Goal: Check status: Check status

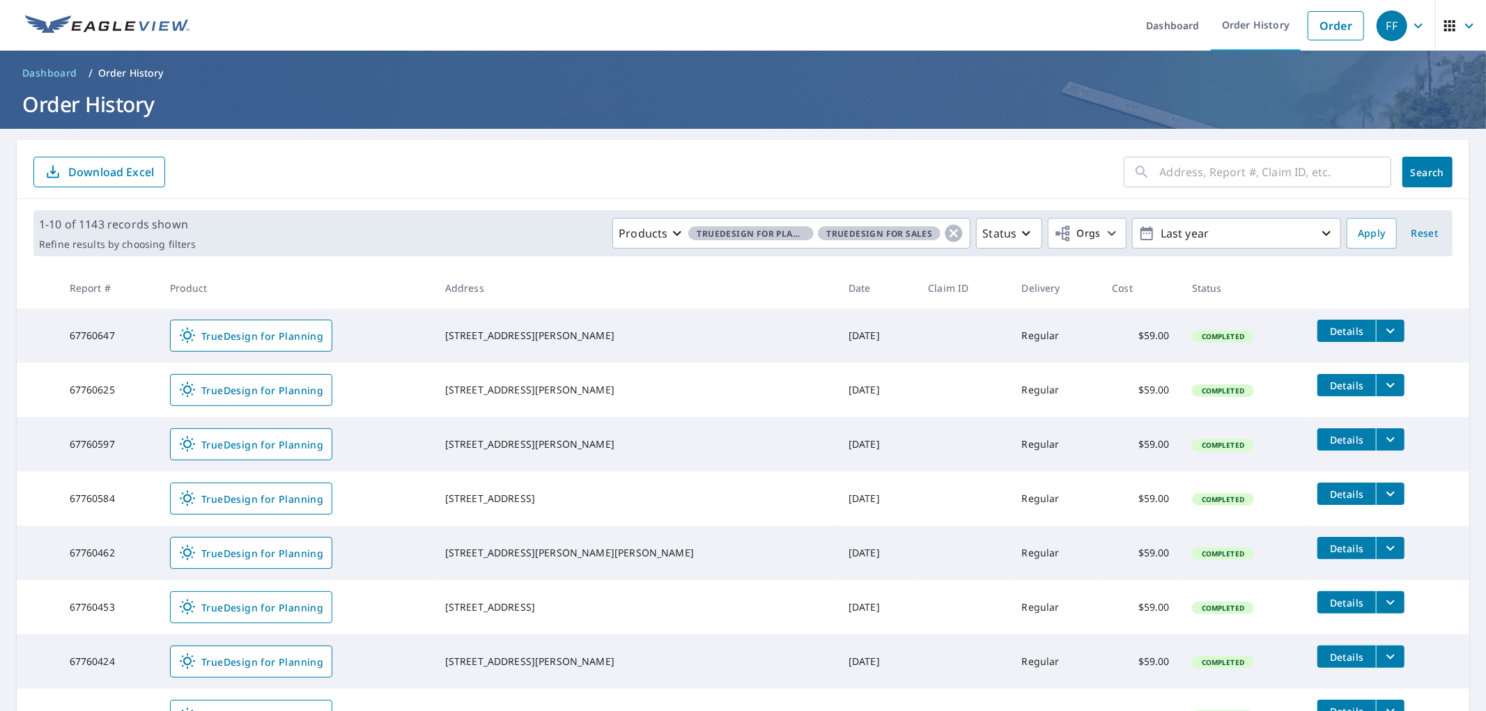
drag, startPoint x: 1246, startPoint y: 169, endPoint x: 1262, endPoint y: 167, distance: 16.8
click at [1246, 169] on input "text" at bounding box center [1275, 172] width 231 height 39
paste input "[STREET_ADDRESS]"
type input "[STREET_ADDRESS]"
click at [1430, 172] on span "Search" at bounding box center [1427, 172] width 28 height 13
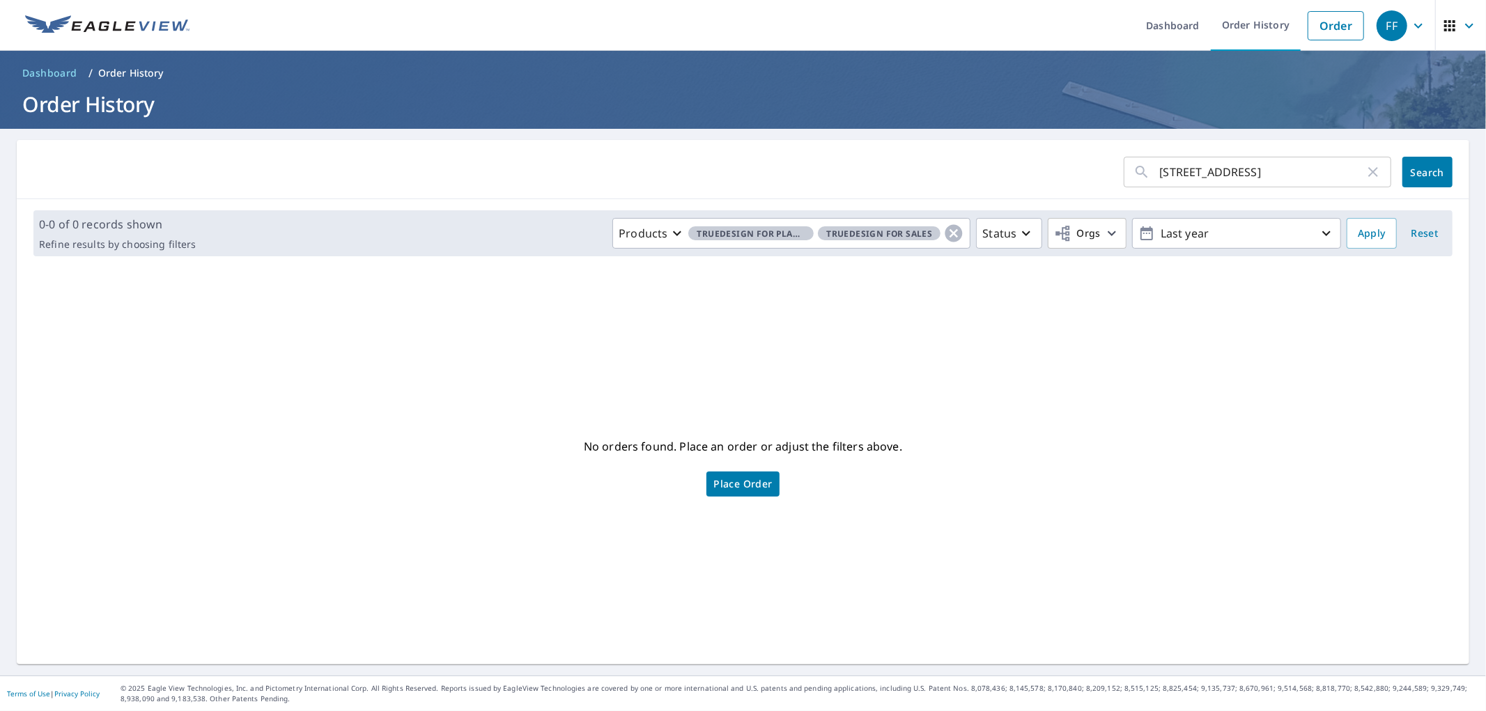
click at [1294, 177] on input "[STREET_ADDRESS]" at bounding box center [1262, 172] width 205 height 39
type input "[STREET_ADDRESS]"
click button "Search" at bounding box center [1427, 172] width 50 height 31
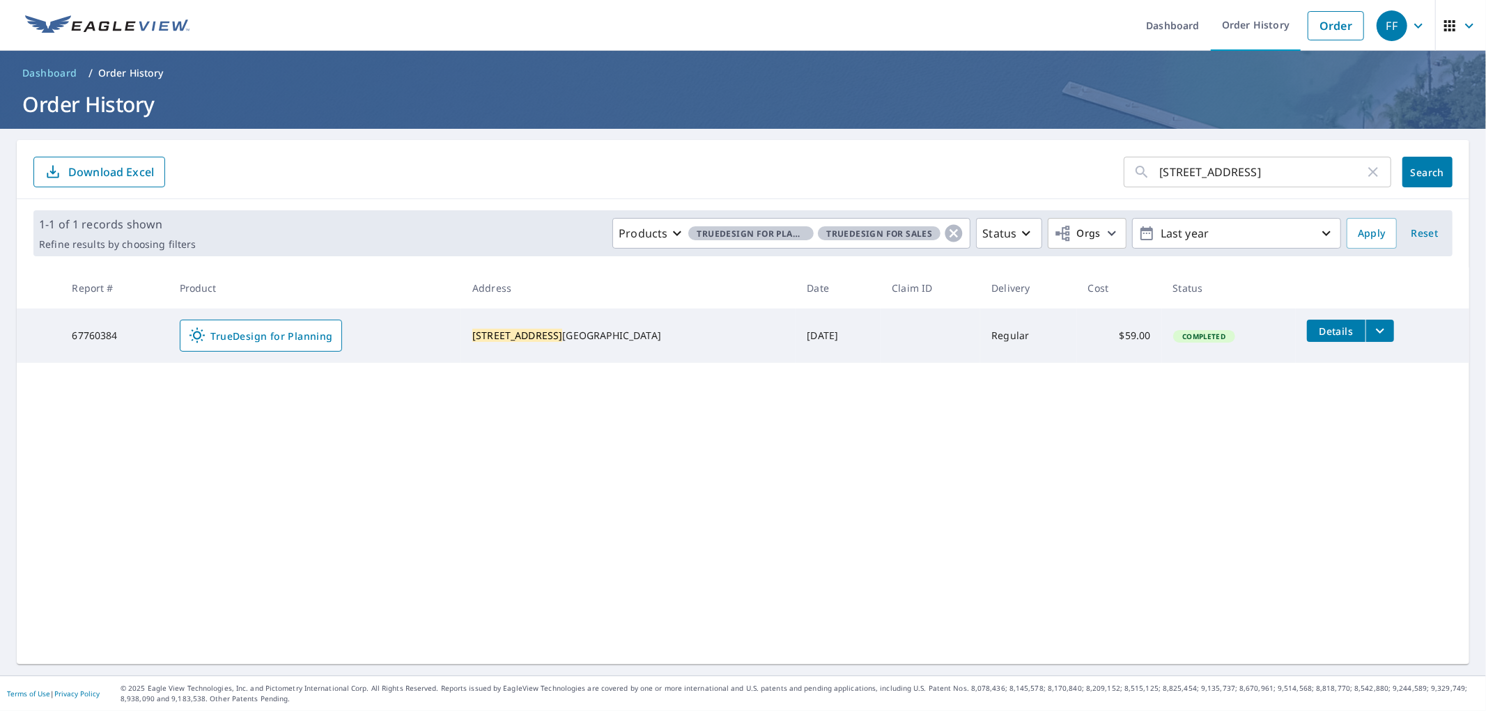
click at [1040, 25] on ul "Dashboard Order History Order" at bounding box center [784, 25] width 1173 height 51
click at [999, 23] on ul "Dashboard Order History Order" at bounding box center [784, 25] width 1173 height 51
click at [855, 31] on ul "Dashboard Order History Order" at bounding box center [784, 25] width 1173 height 51
click at [265, 326] on link "TrueDesign for Planning" at bounding box center [261, 336] width 162 height 32
click at [150, 33] on img at bounding box center [107, 25] width 164 height 21
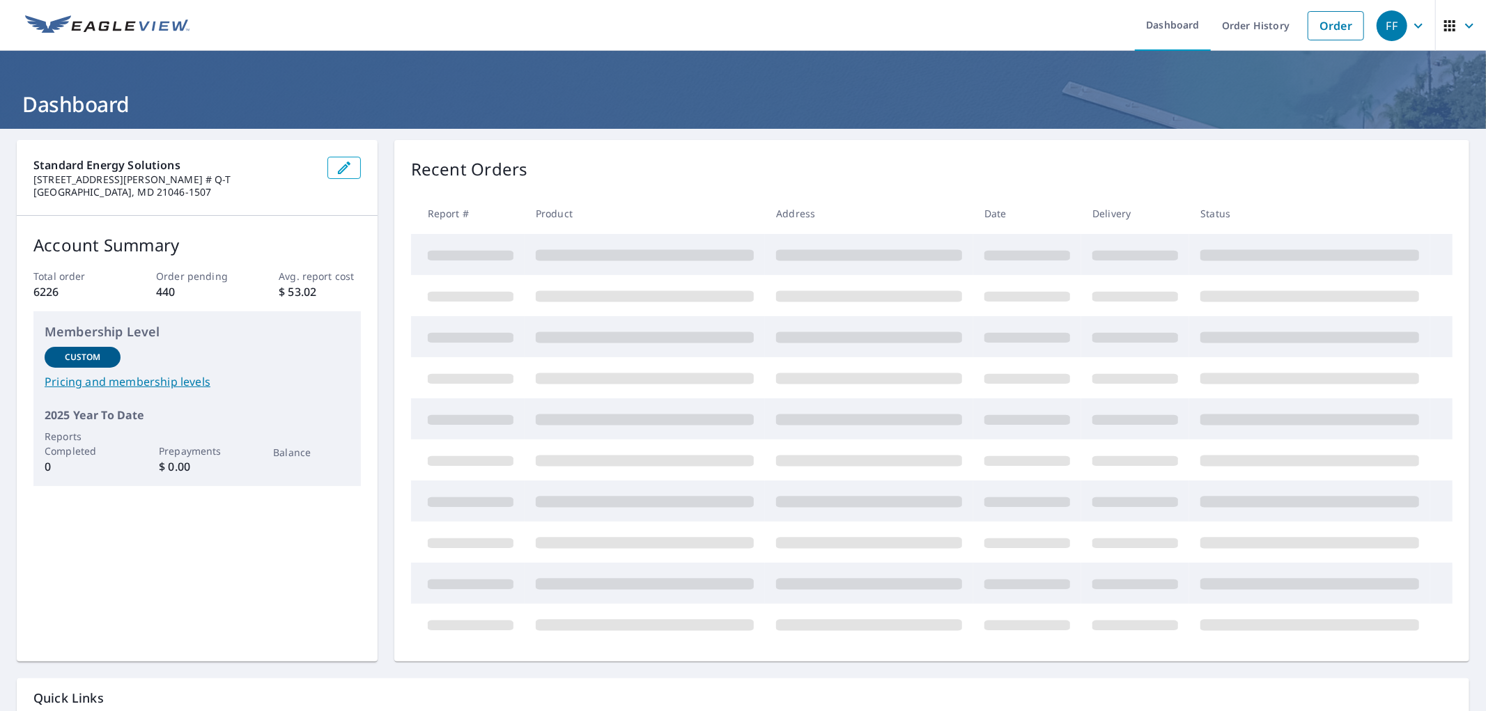
click at [865, 20] on ul "Dashboard Order History Order" at bounding box center [784, 25] width 1173 height 51
click at [862, 23] on ul "Dashboard Order History Order" at bounding box center [784, 25] width 1173 height 51
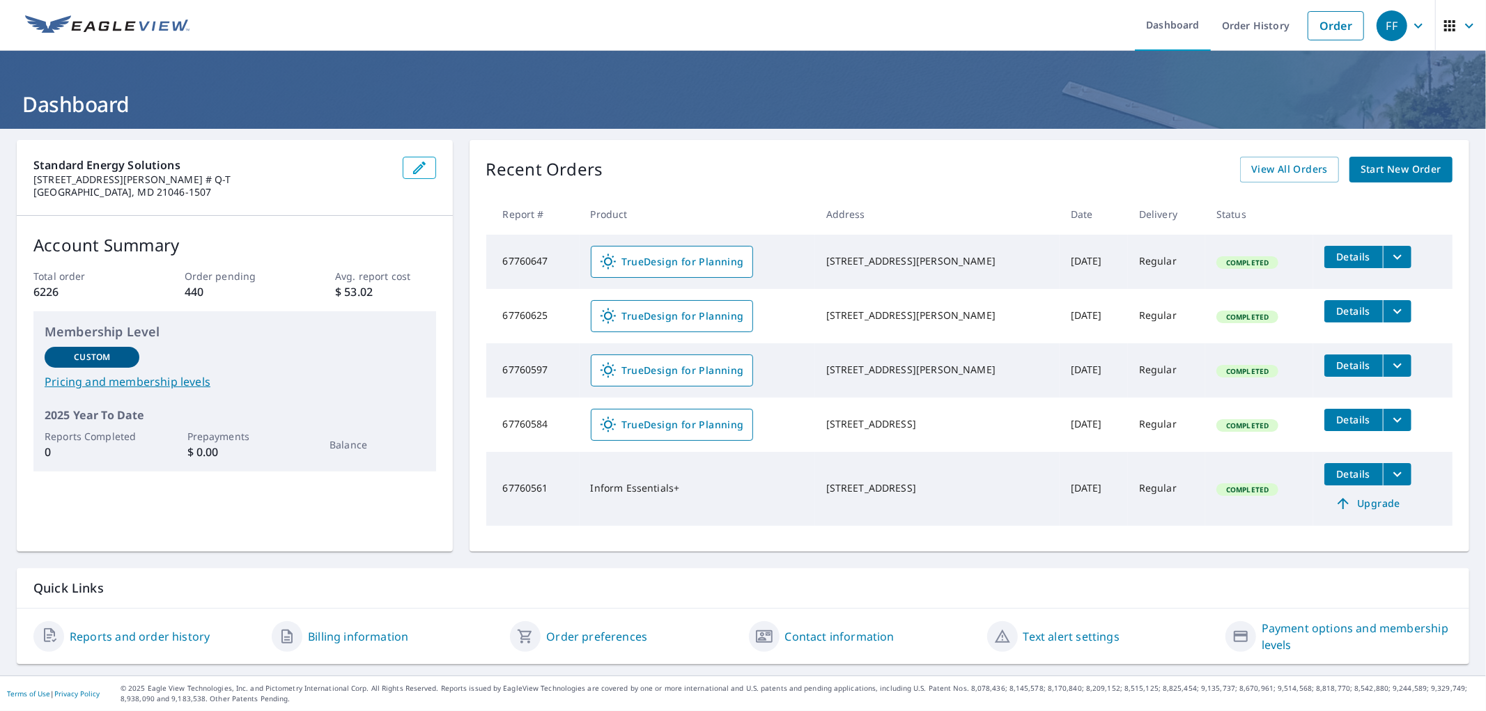
click at [895, 17] on ul "Dashboard Order History Order" at bounding box center [784, 25] width 1173 height 51
click at [1244, 28] on link "Order History" at bounding box center [1256, 25] width 90 height 51
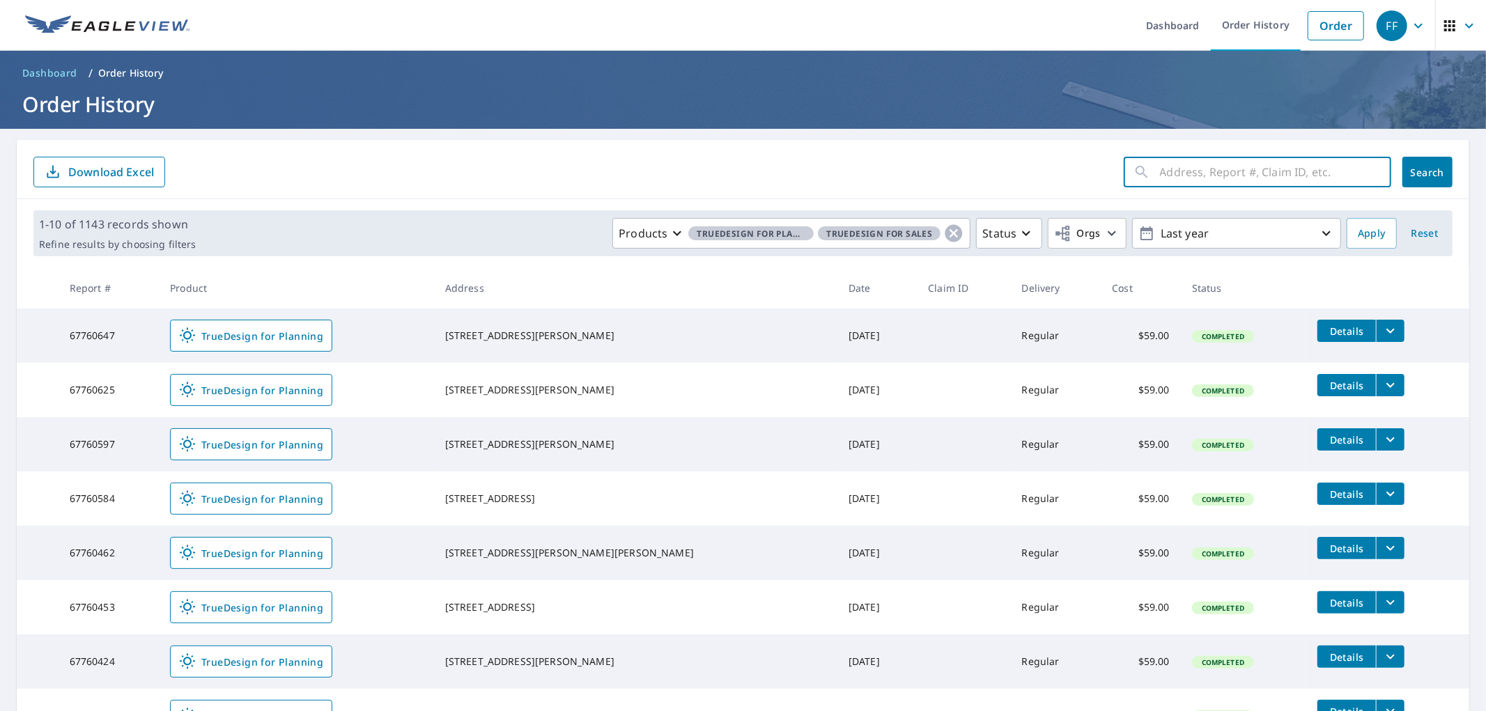
click at [1182, 179] on input "text" at bounding box center [1275, 172] width 231 height 39
paste input "[STREET_ADDRESS]"
type input "[STREET_ADDRESS]"
click at [1413, 169] on span "Search" at bounding box center [1427, 172] width 28 height 13
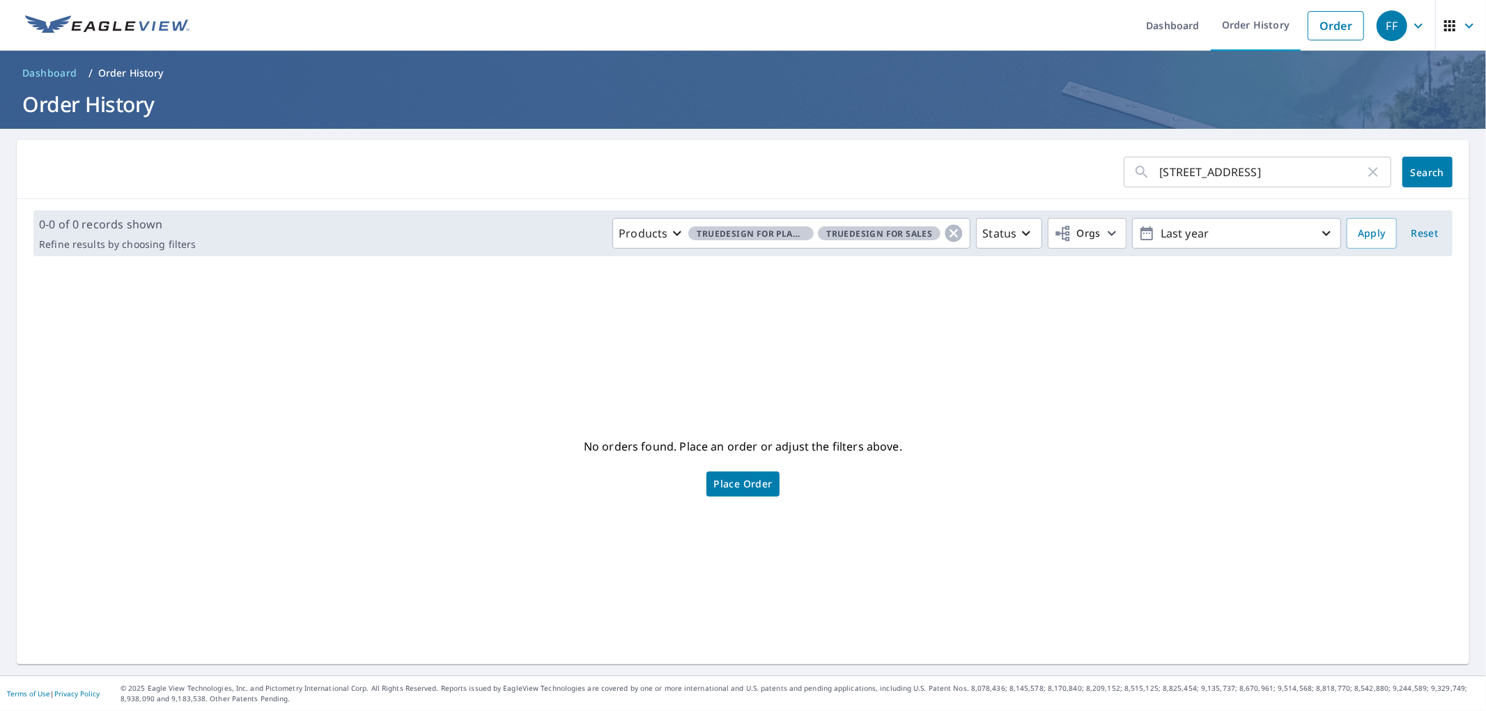
click at [1269, 169] on input "[STREET_ADDRESS]" at bounding box center [1262, 172] width 205 height 39
type input "[STREET_ADDRESS]"
click button "Search" at bounding box center [1427, 172] width 50 height 31
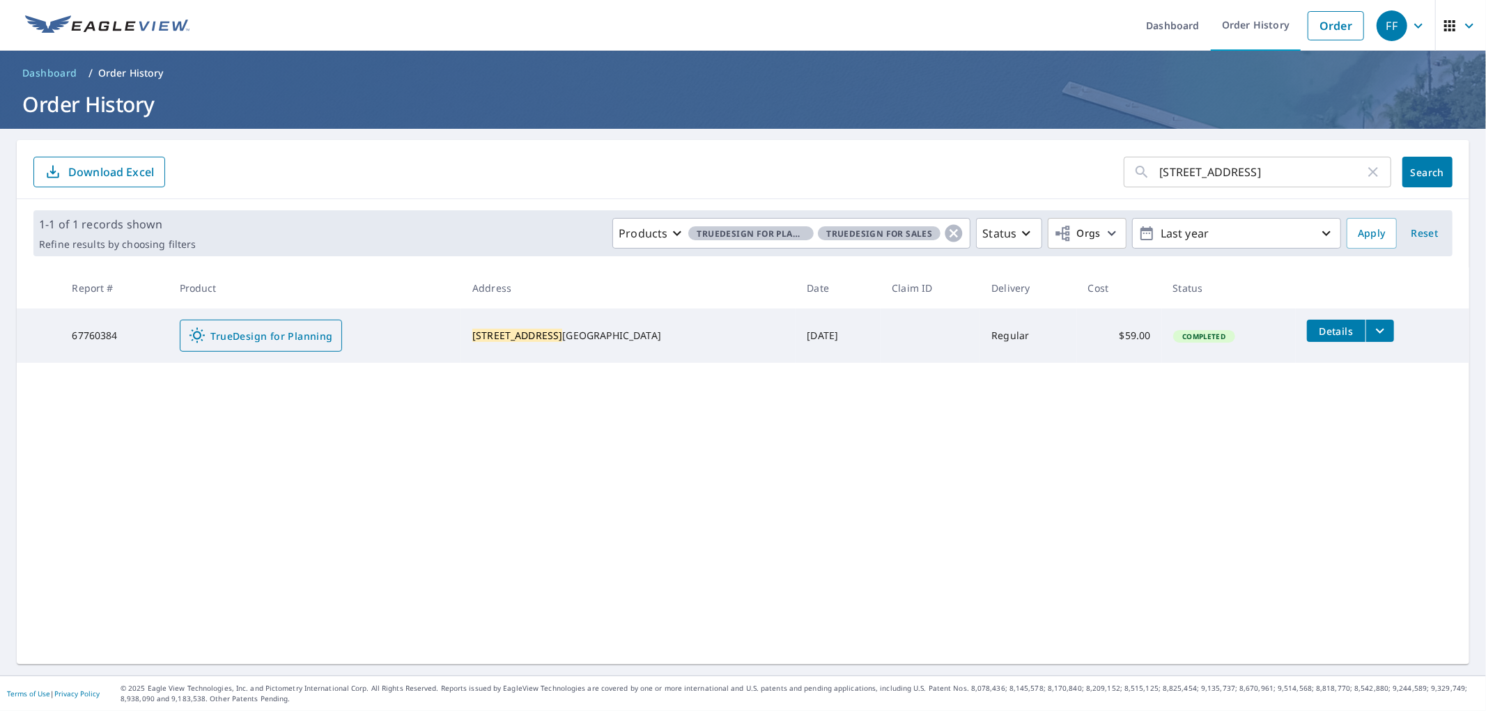
click at [258, 339] on span "TrueDesign for Planning" at bounding box center [261, 335] width 144 height 17
